Goal: Task Accomplishment & Management: Complete application form

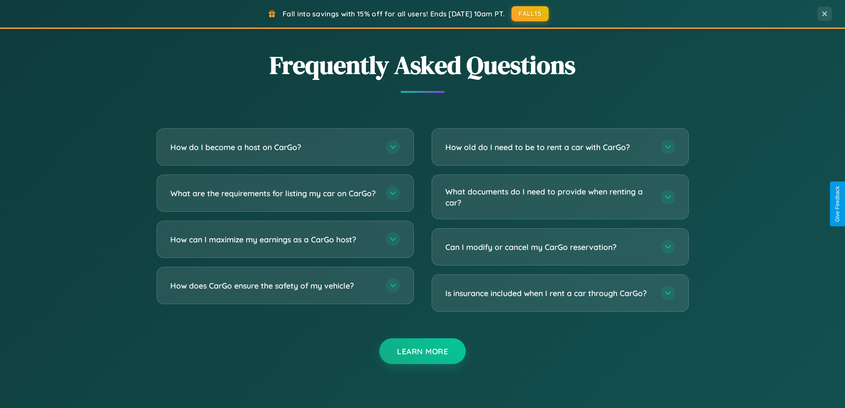
scroll to position [1707, 0]
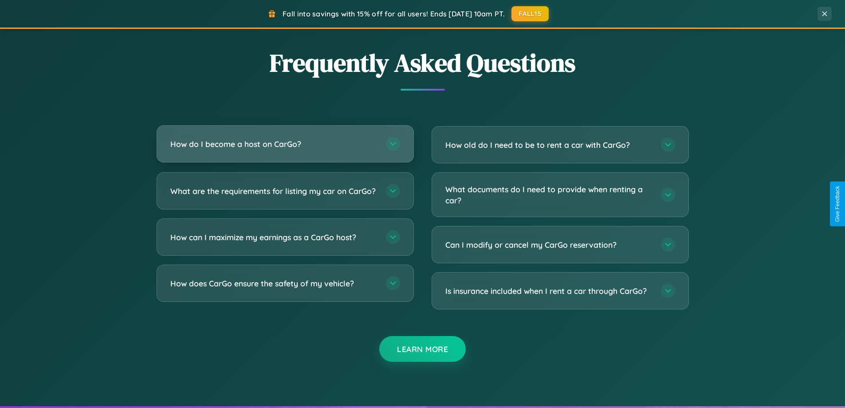
click at [285, 144] on h3 "How do I become a host on CarGo?" at bounding box center [273, 143] width 207 height 11
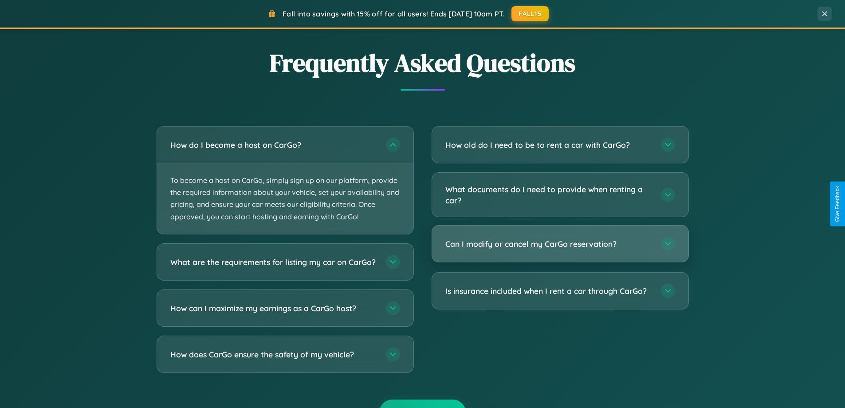
click at [560, 244] on h3 "Can I modify or cancel my CarGo reservation?" at bounding box center [549, 243] width 207 height 11
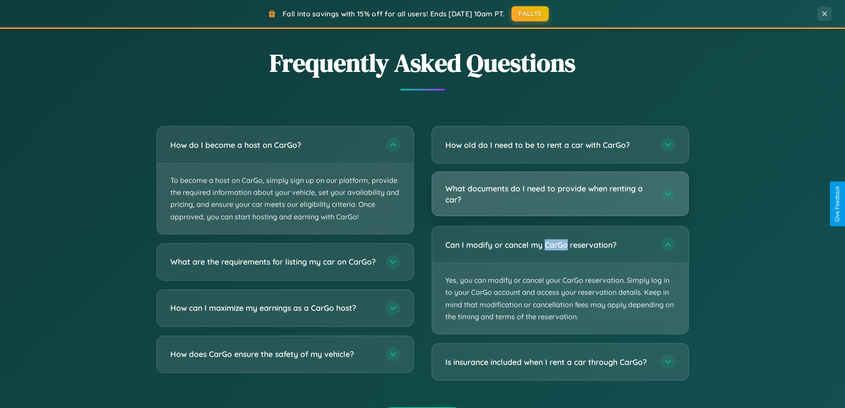
click at [560, 194] on h3 "What documents do I need to provide when renting a car?" at bounding box center [549, 194] width 207 height 22
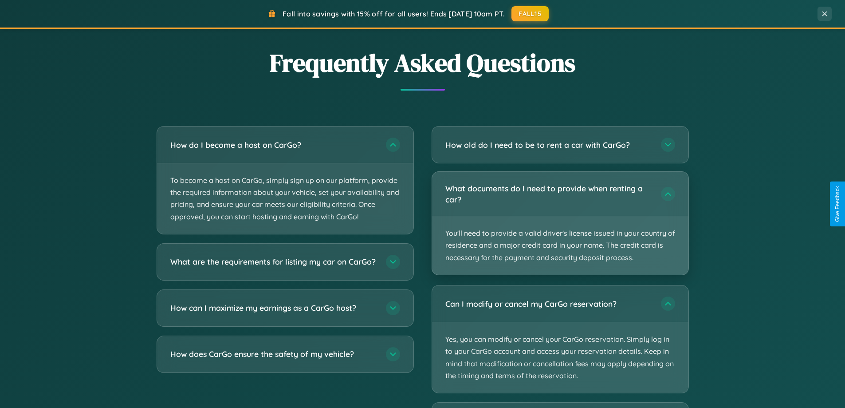
click at [560, 223] on p "You'll need to provide a valid driver's license issued in your country of resid…" at bounding box center [560, 245] width 256 height 59
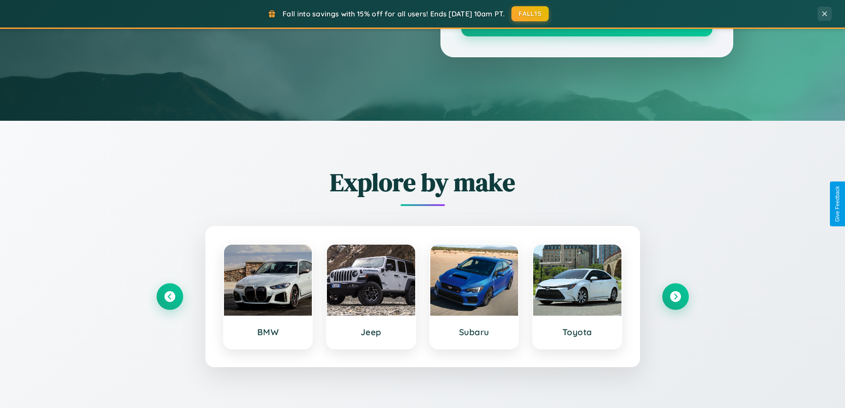
scroll to position [0, 0]
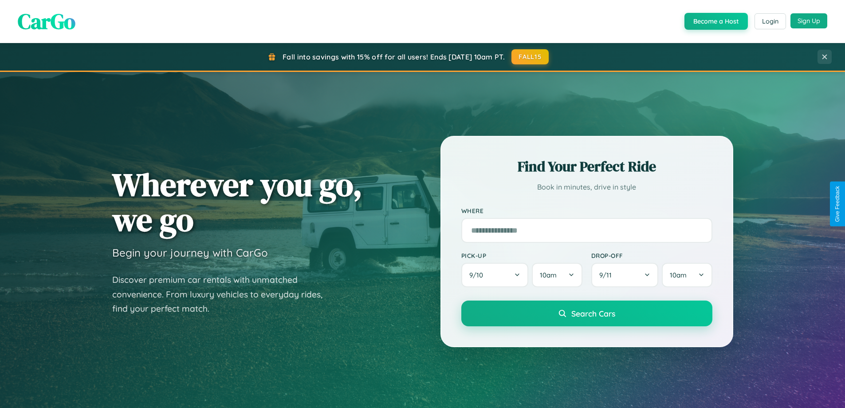
click at [809, 21] on button "Sign Up" at bounding box center [809, 20] width 37 height 15
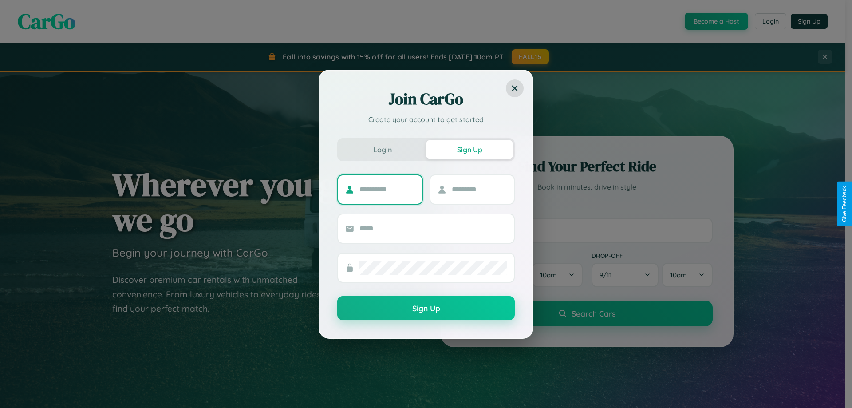
click at [387, 189] on input "text" at bounding box center [386, 189] width 55 height 14
type input "*****"
click at [479, 189] on input "text" at bounding box center [479, 189] width 55 height 14
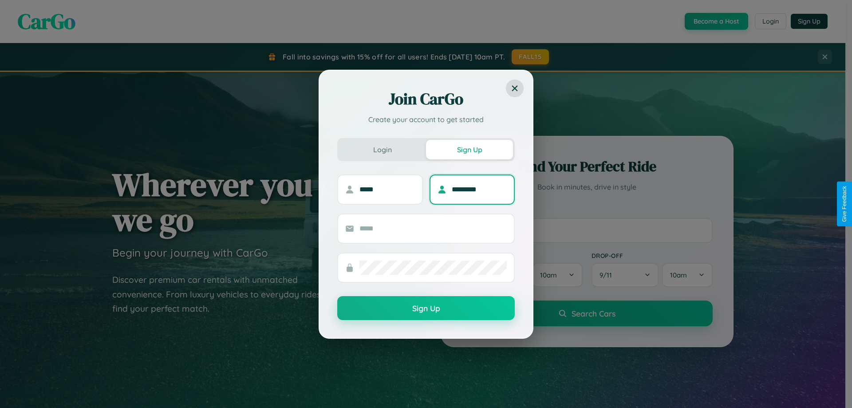
type input "*********"
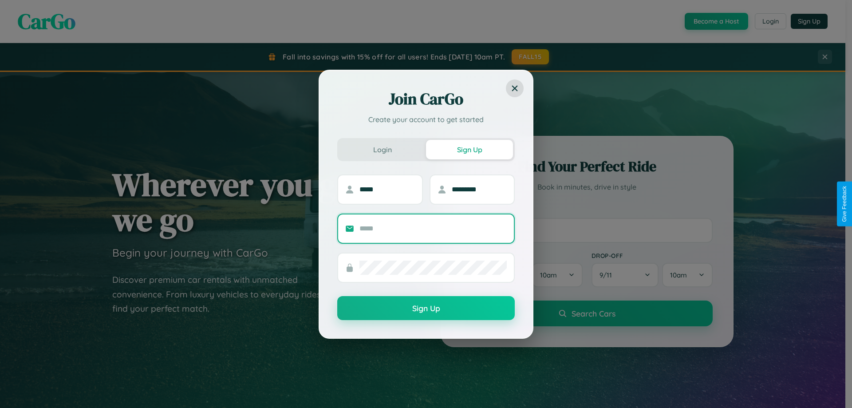
click at [433, 228] on input "text" at bounding box center [432, 228] width 147 height 14
type input "**********"
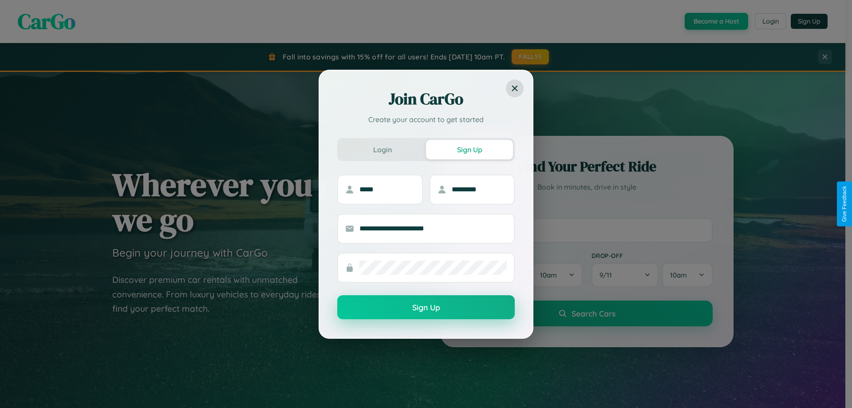
click at [426, 308] on button "Sign Up" at bounding box center [425, 307] width 177 height 24
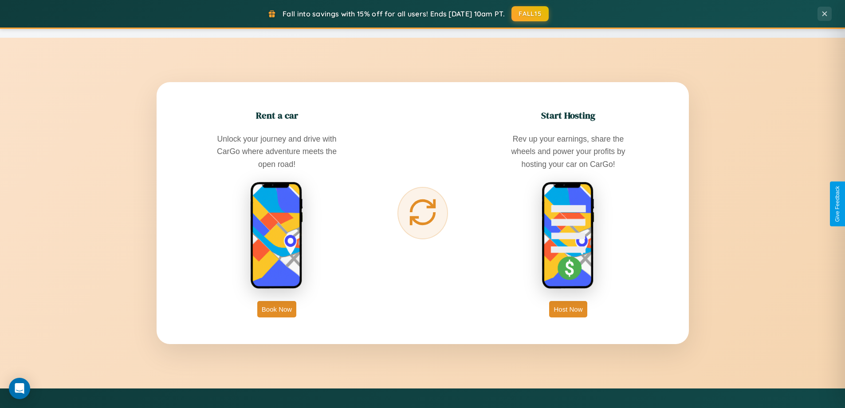
scroll to position [1426, 0]
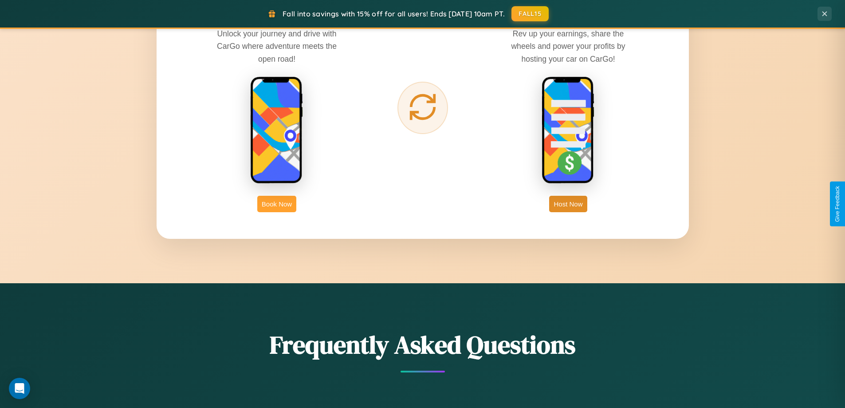
click at [277, 204] on button "Book Now" at bounding box center [276, 204] width 39 height 16
